Goal: Information Seeking & Learning: Find specific fact

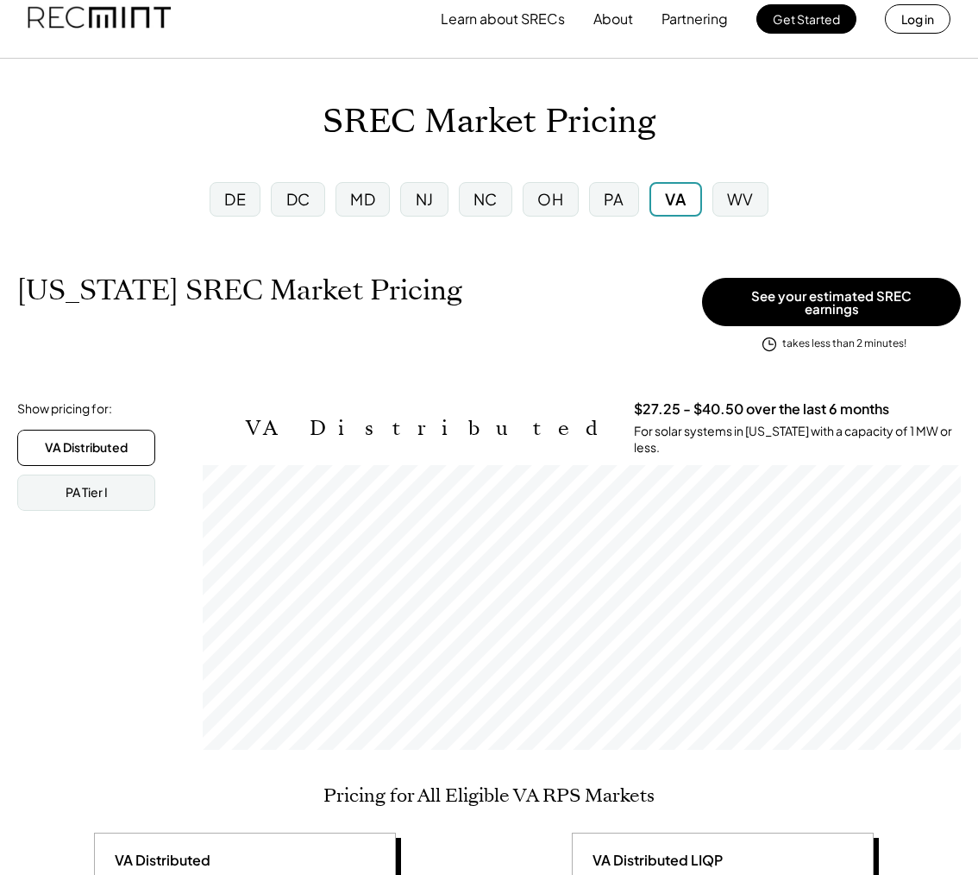
scroll to position [285, 758]
click at [625, 202] on div "PA" at bounding box center [614, 199] width 50 height 35
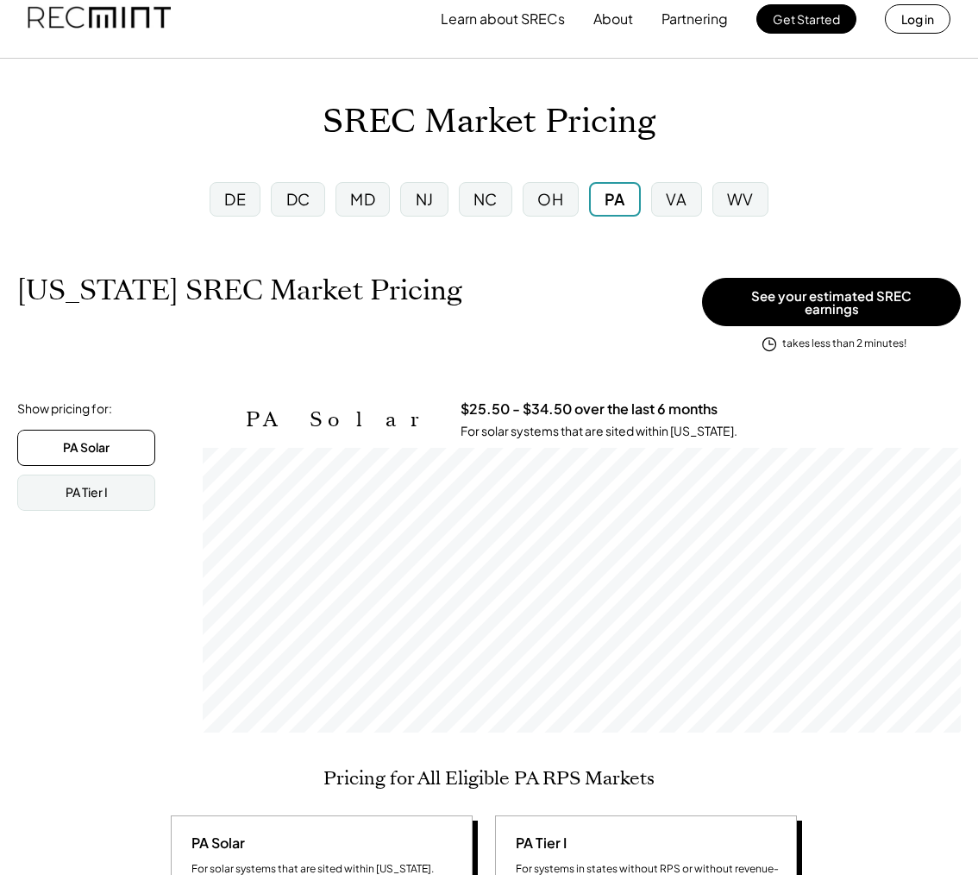
click at [622, 204] on div "PA" at bounding box center [615, 199] width 21 height 22
click at [698, 204] on div "VA" at bounding box center [676, 199] width 50 height 35
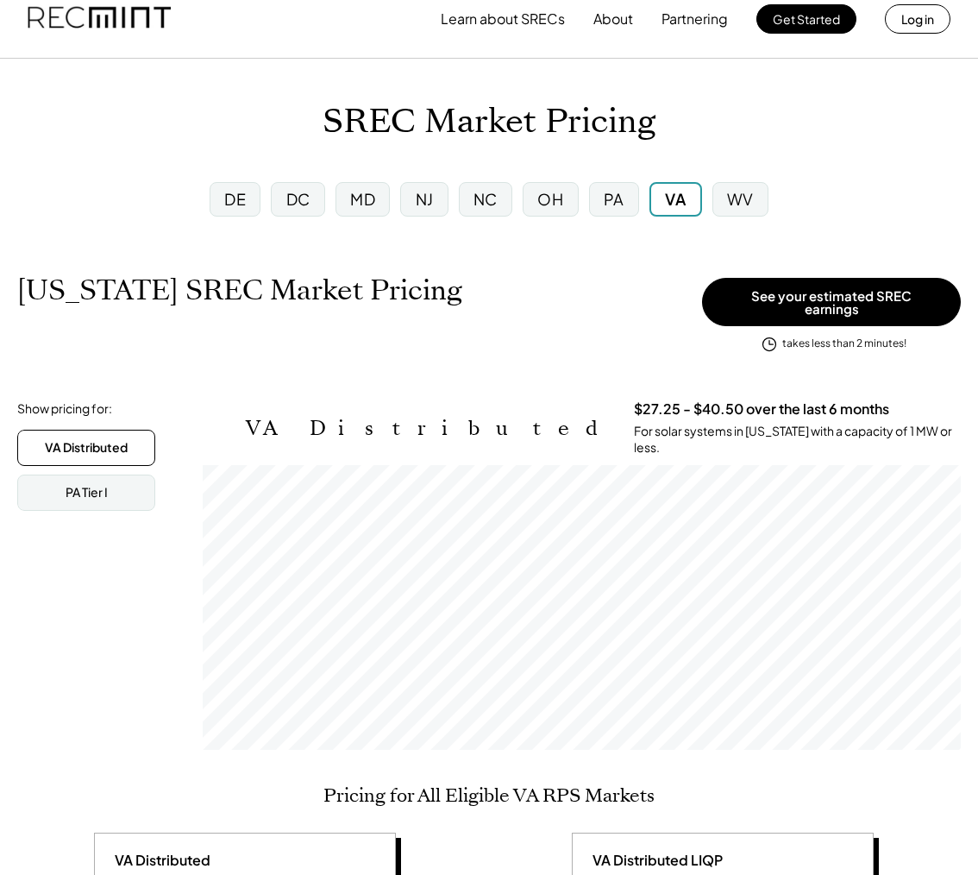
scroll to position [285, 758]
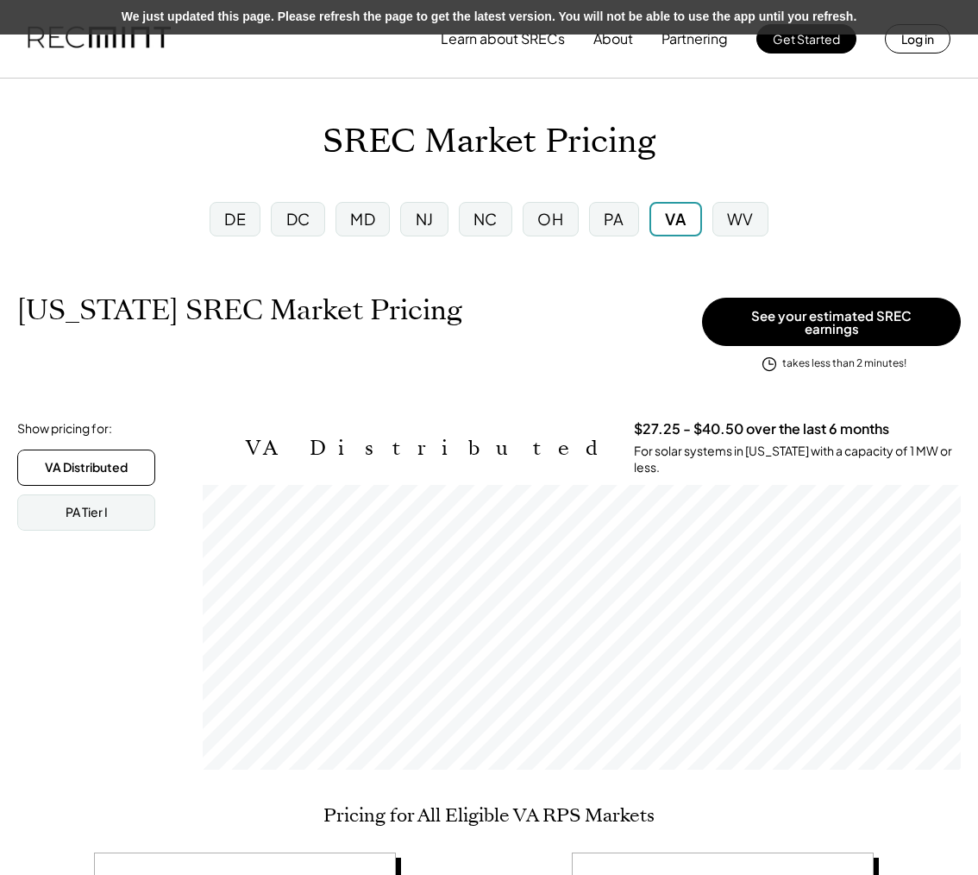
scroll to position [285, 758]
